Goal: Find specific page/section: Find specific page/section

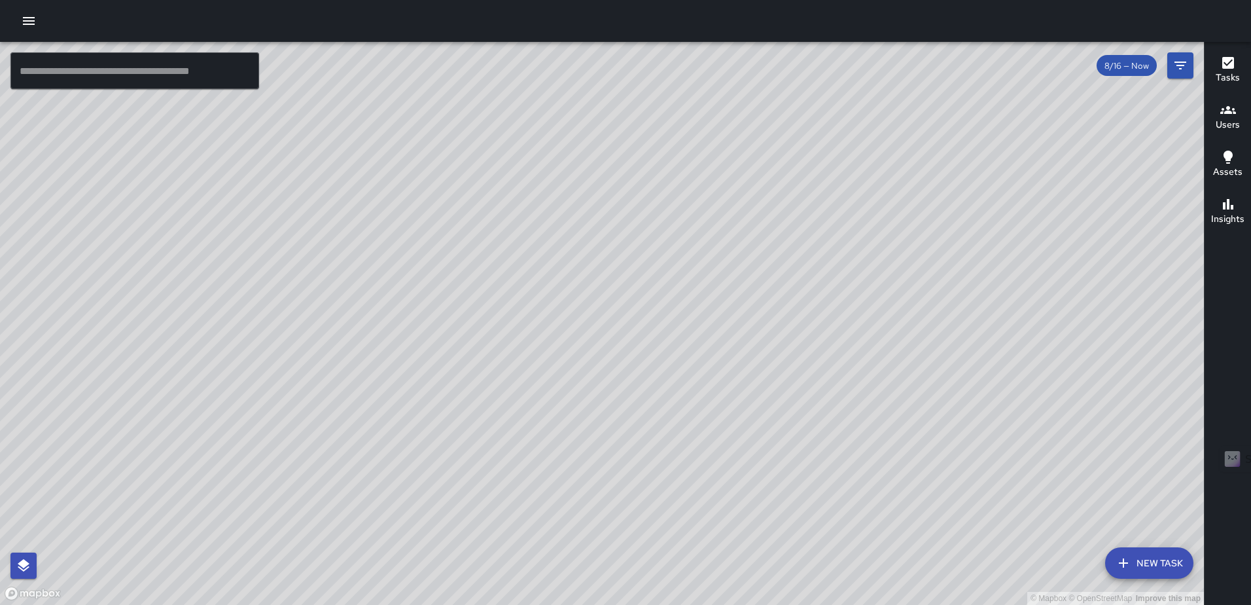
scroll to position [4346, 0]
click at [27, 24] on icon "button" at bounding box center [29, 21] width 12 height 8
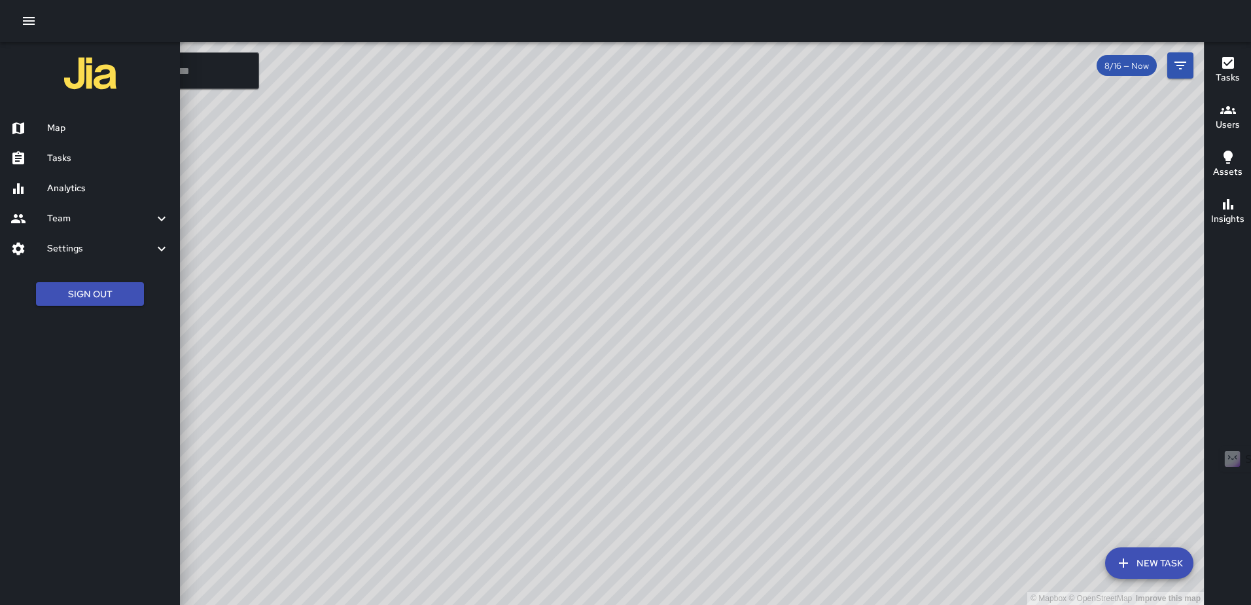
drag, startPoint x: 52, startPoint y: 127, endPoint x: 62, endPoint y: 131, distance: 11.2
click at [52, 127] on h6 "Map" at bounding box center [108, 128] width 122 height 14
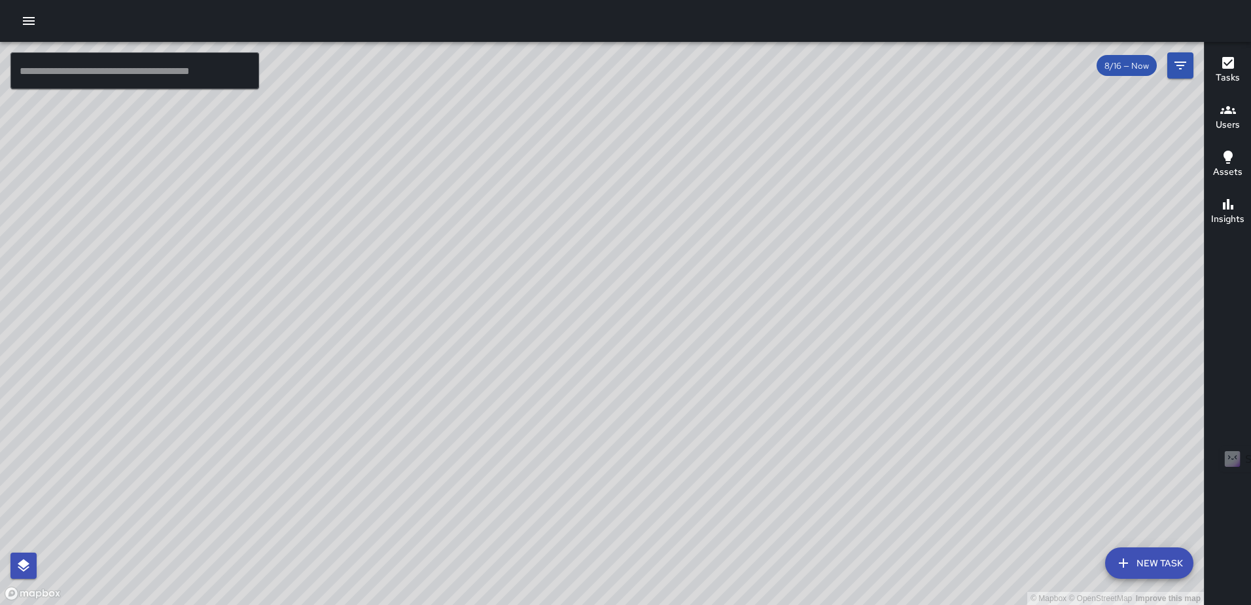
click at [640, 228] on div "© Mapbox © OpenStreetMap Improve this map" at bounding box center [602, 323] width 1204 height 563
click at [1183, 62] on icon "Filters" at bounding box center [1180, 66] width 12 height 8
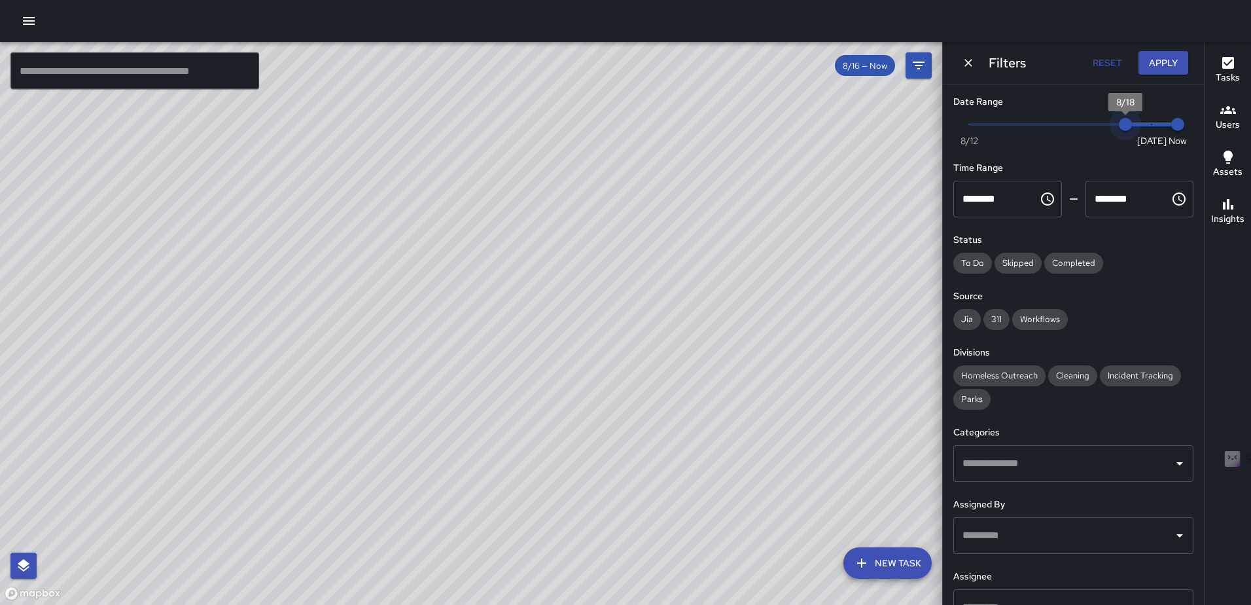
type input "*"
drag, startPoint x: 1095, startPoint y: 126, endPoint x: 1141, endPoint y: 126, distance: 46.5
click at [1145, 126] on span "8/19" at bounding box center [1151, 124] width 13 height 13
click at [1159, 58] on button "Apply" at bounding box center [1164, 63] width 50 height 24
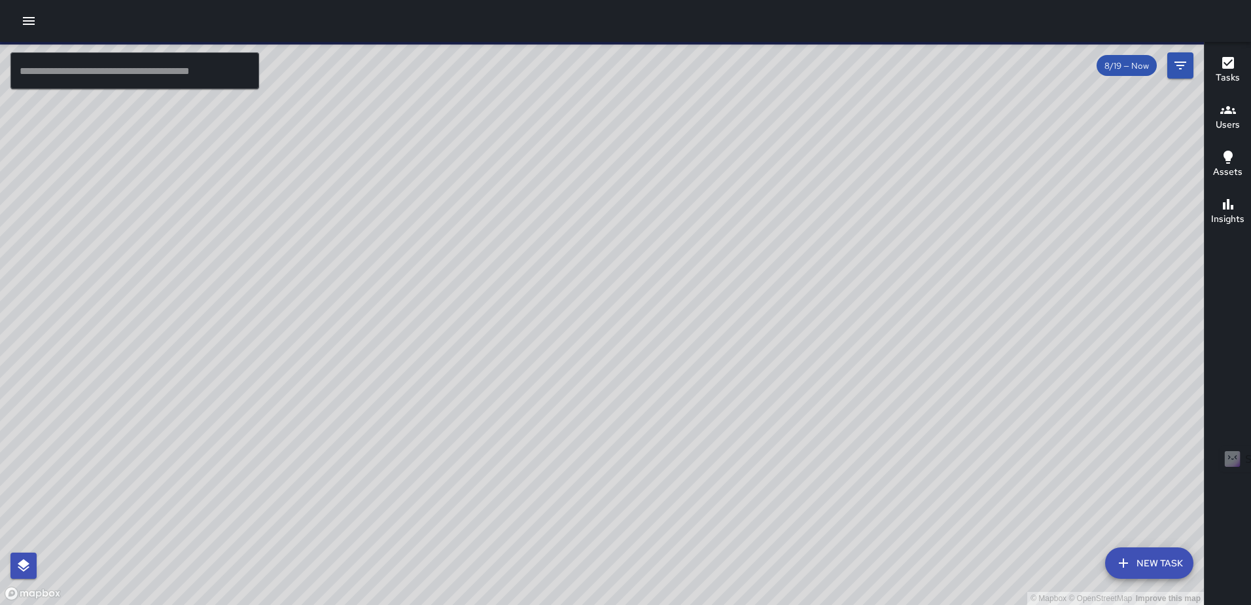
scroll to position [2935, 0]
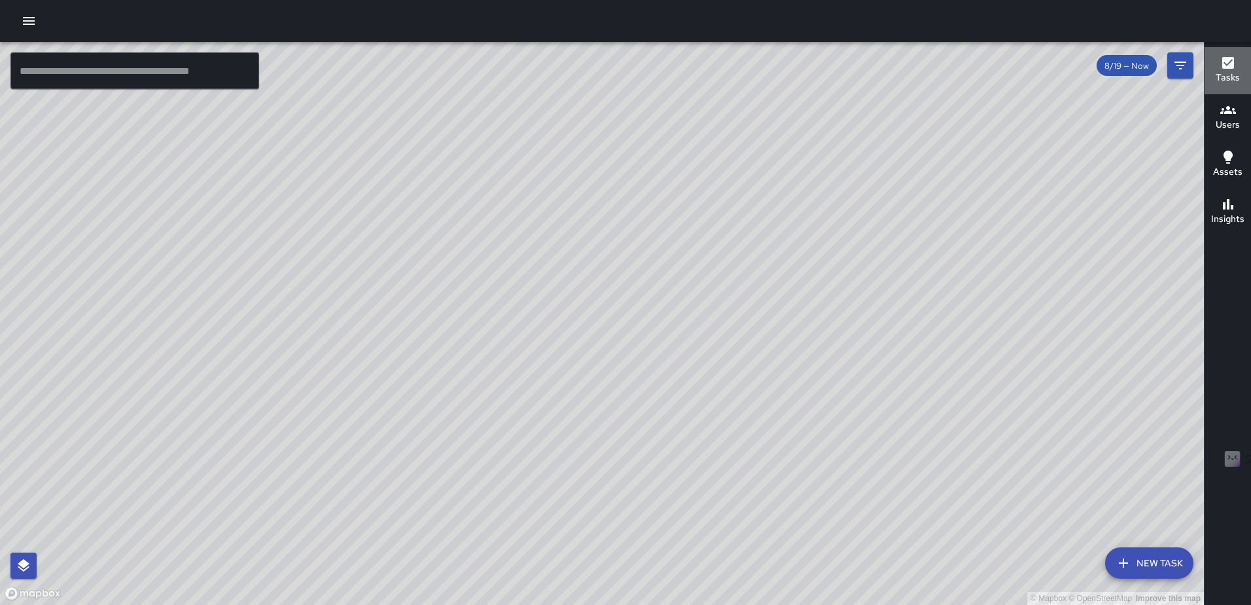
click at [1225, 67] on icon "button" at bounding box center [1228, 63] width 12 height 12
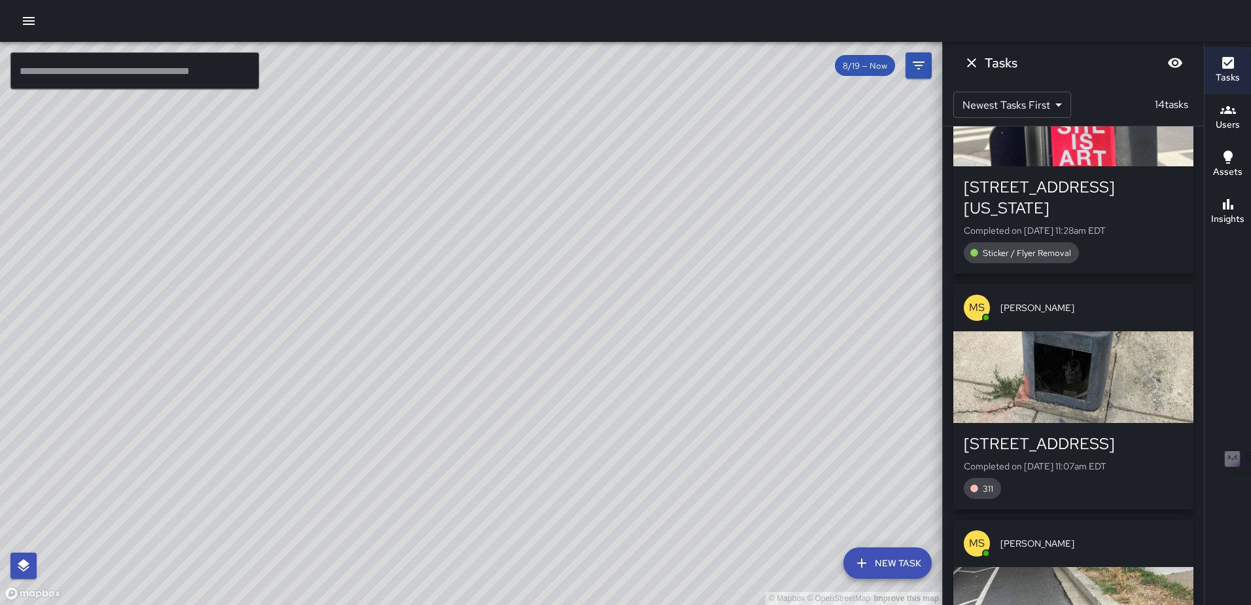
scroll to position [393, 0]
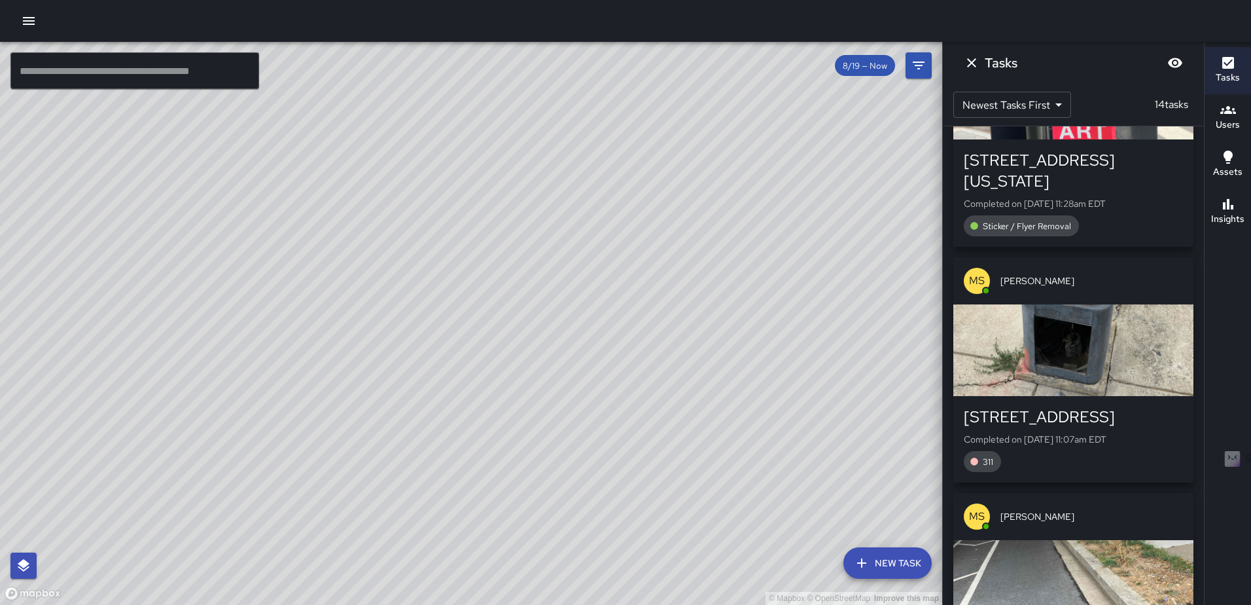
click at [1024, 336] on div "button" at bounding box center [1073, 350] width 240 height 92
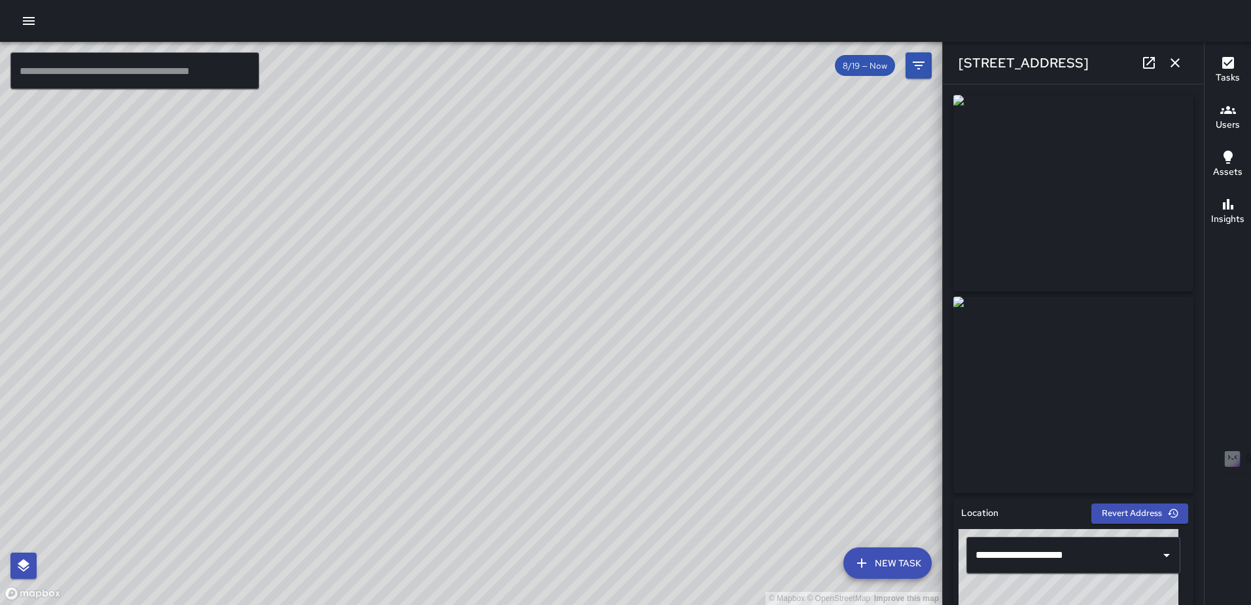
scroll to position [749, 0]
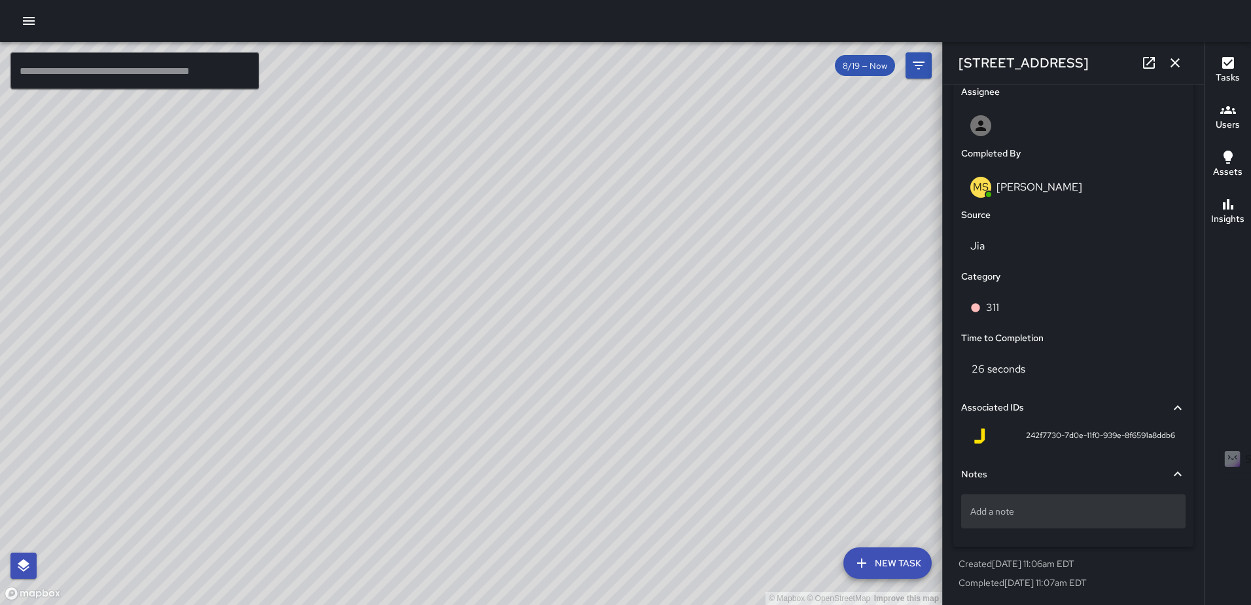
click at [983, 516] on p "Add a note" at bounding box center [1073, 510] width 206 height 13
click at [1090, 510] on textarea "**********" at bounding box center [1068, 511] width 196 height 13
type textarea "**********"
click at [1178, 60] on icon "button" at bounding box center [1175, 62] width 9 height 9
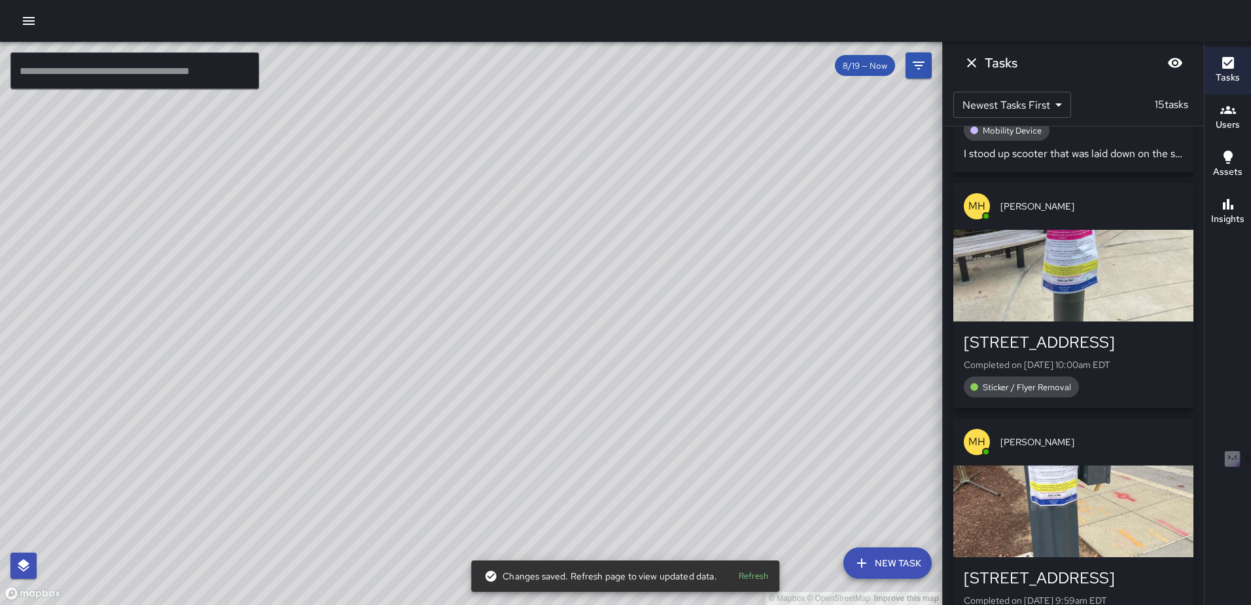
scroll to position [2034, 0]
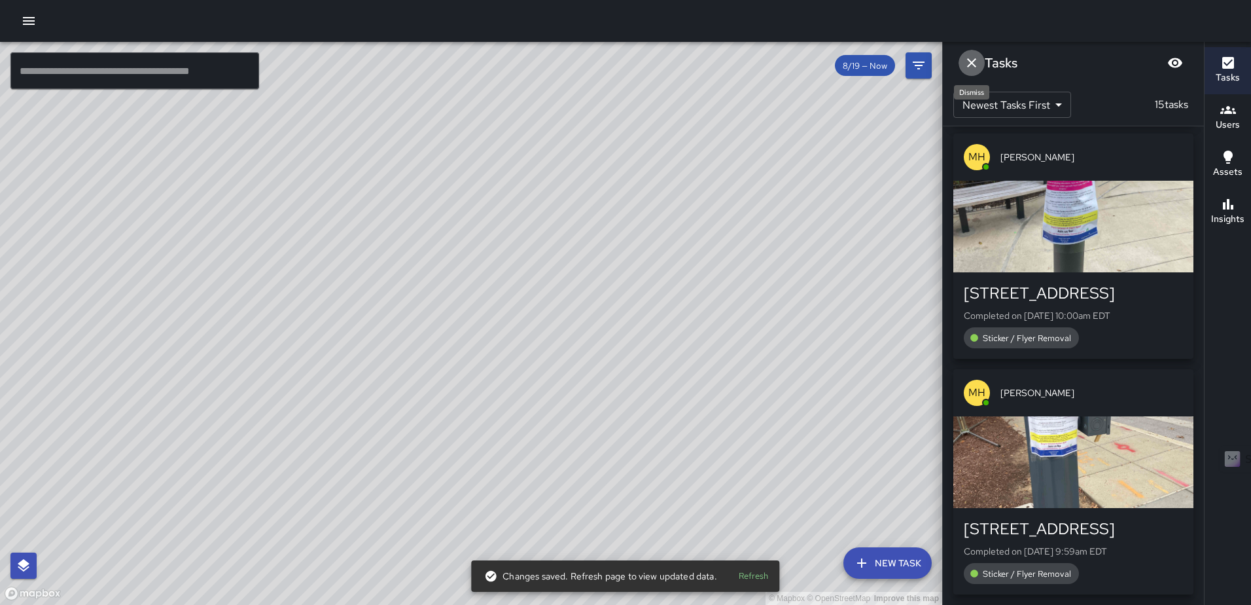
click at [970, 65] on icon "Dismiss" at bounding box center [971, 62] width 9 height 9
